Goal: Communication & Community: Answer question/provide support

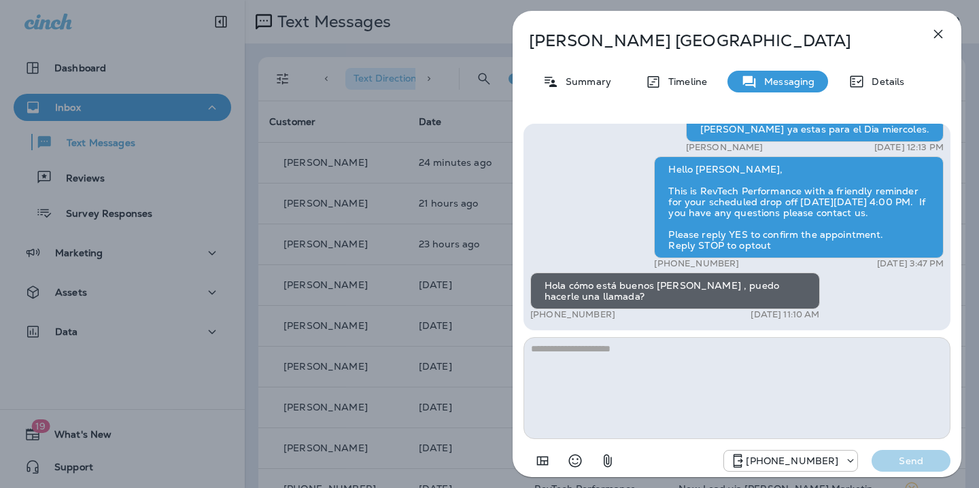
click at [656, 356] on textarea at bounding box center [737, 388] width 427 height 102
click at [601, 354] on textarea at bounding box center [737, 388] width 427 height 102
type textarea "*"
type textarea "**********"
click at [917, 463] on p "Send" at bounding box center [911, 461] width 57 height 12
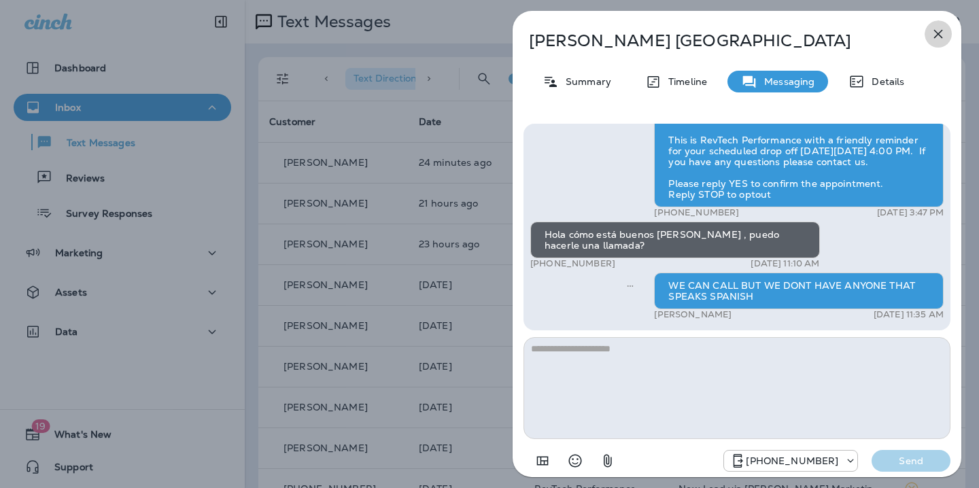
click at [941, 38] on icon "button" at bounding box center [938, 34] width 16 height 16
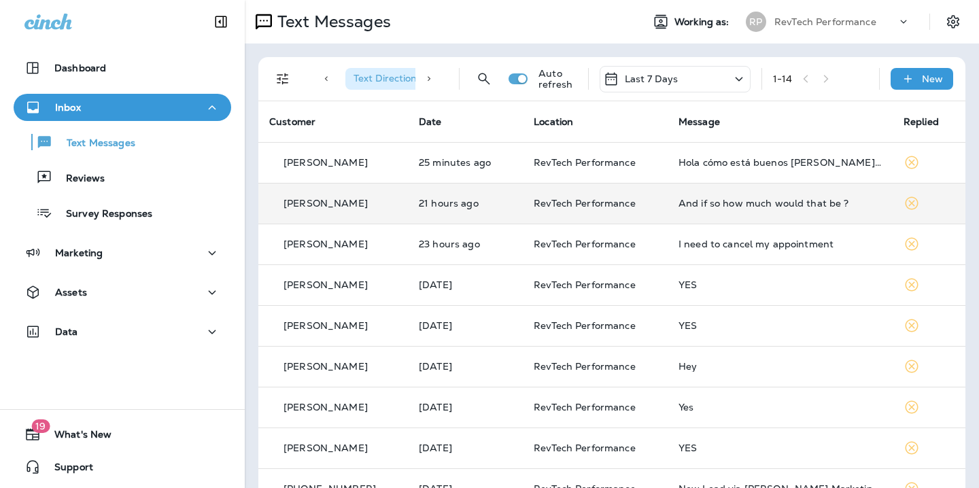
click at [651, 203] on p "RevTech Performance" at bounding box center [595, 203] width 123 height 11
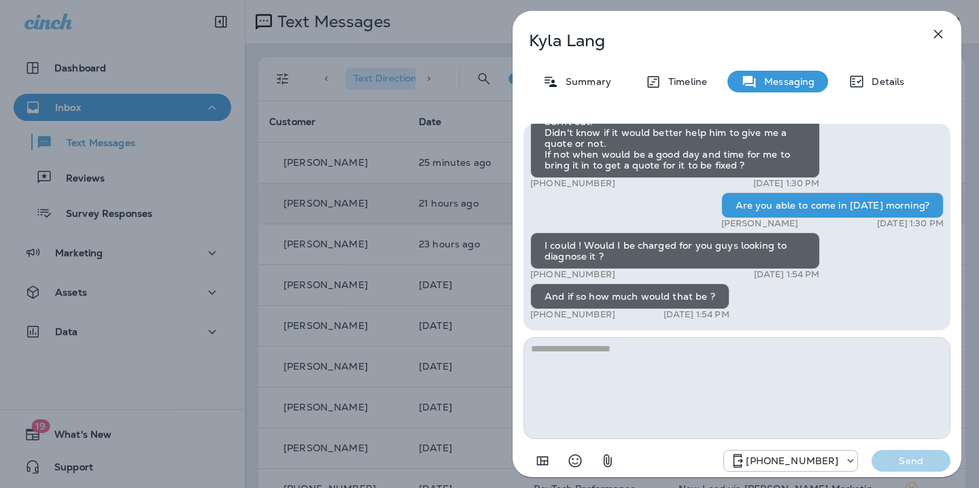
click at [657, 357] on textarea at bounding box center [737, 388] width 427 height 102
type textarea "*"
type textarea "**********"
click at [899, 466] on p "Send" at bounding box center [911, 461] width 57 height 12
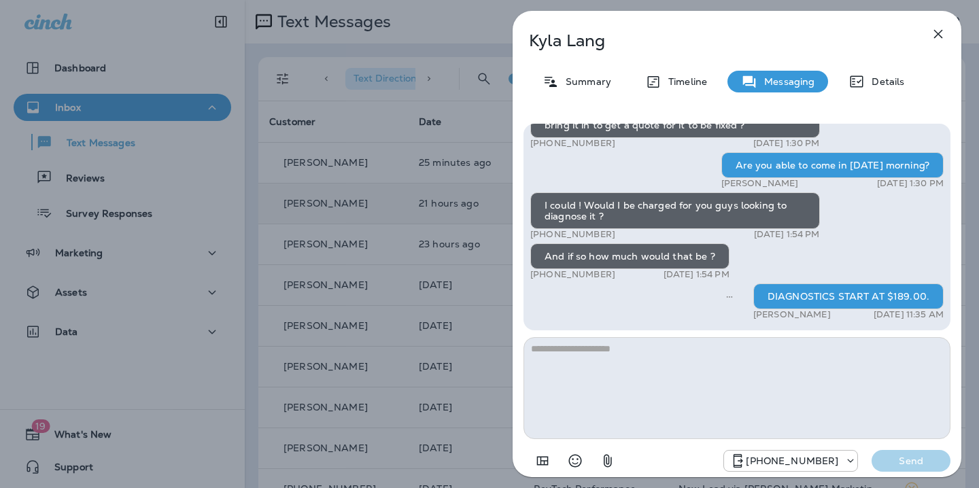
click at [941, 37] on icon "button" at bounding box center [938, 34] width 16 height 16
